Goal: Task Accomplishment & Management: Manage account settings

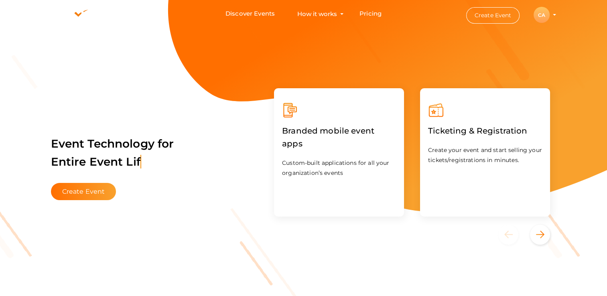
click at [542, 17] on div "CA" at bounding box center [541, 15] width 16 height 16
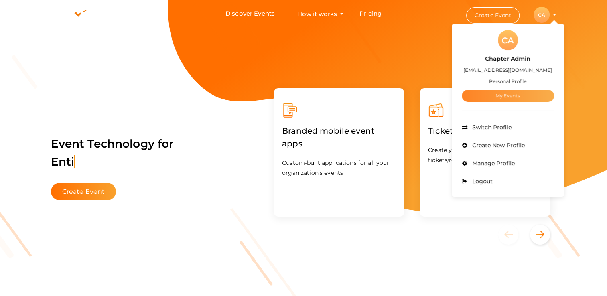
click at [504, 93] on link "My Events" at bounding box center [508, 96] width 92 height 12
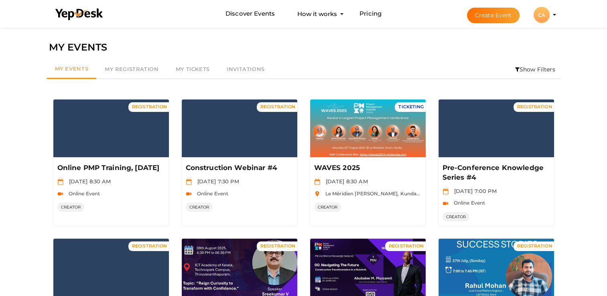
click at [532, 71] on li "Show Filters" at bounding box center [535, 69] width 51 height 18
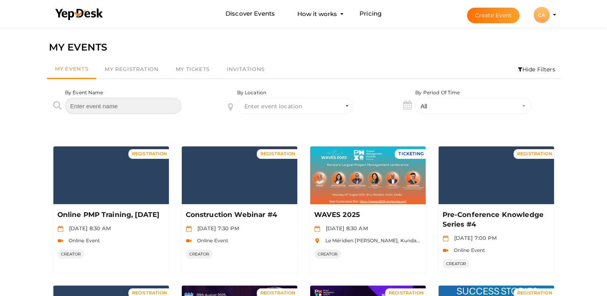
click at [117, 105] on input "text" at bounding box center [123, 106] width 116 height 16
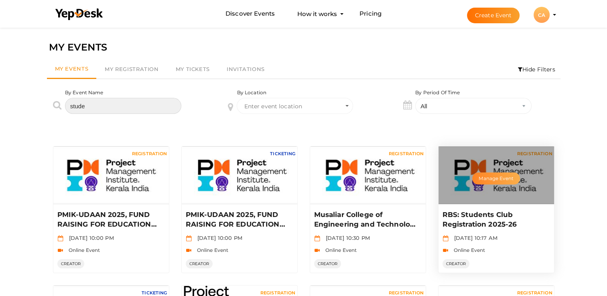
type input "stude"
click at [493, 175] on button "Manage Event" at bounding box center [495, 178] width 47 height 12
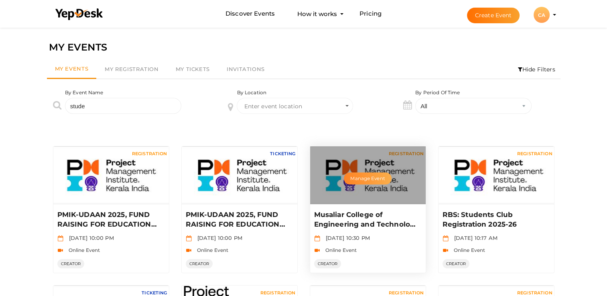
click at [375, 179] on button "Manage Event" at bounding box center [367, 178] width 47 height 12
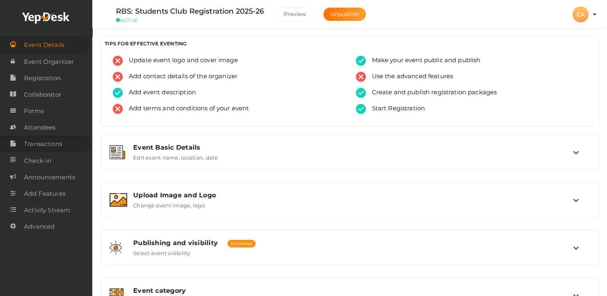
click at [39, 148] on span "Transactions" at bounding box center [43, 144] width 38 height 16
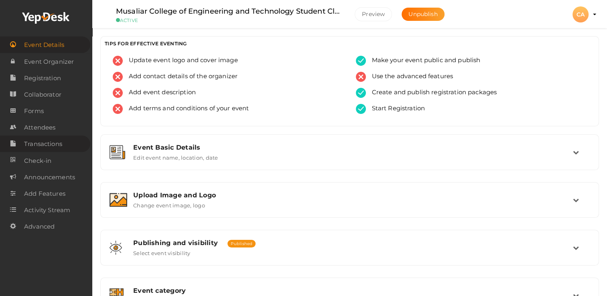
click at [48, 144] on span "Transactions" at bounding box center [43, 144] width 38 height 16
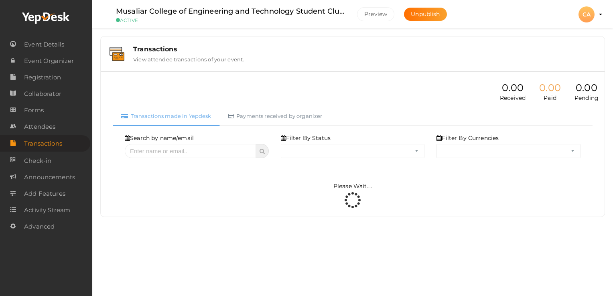
select select "ALL"
